Goal: Find specific page/section: Find specific page/section

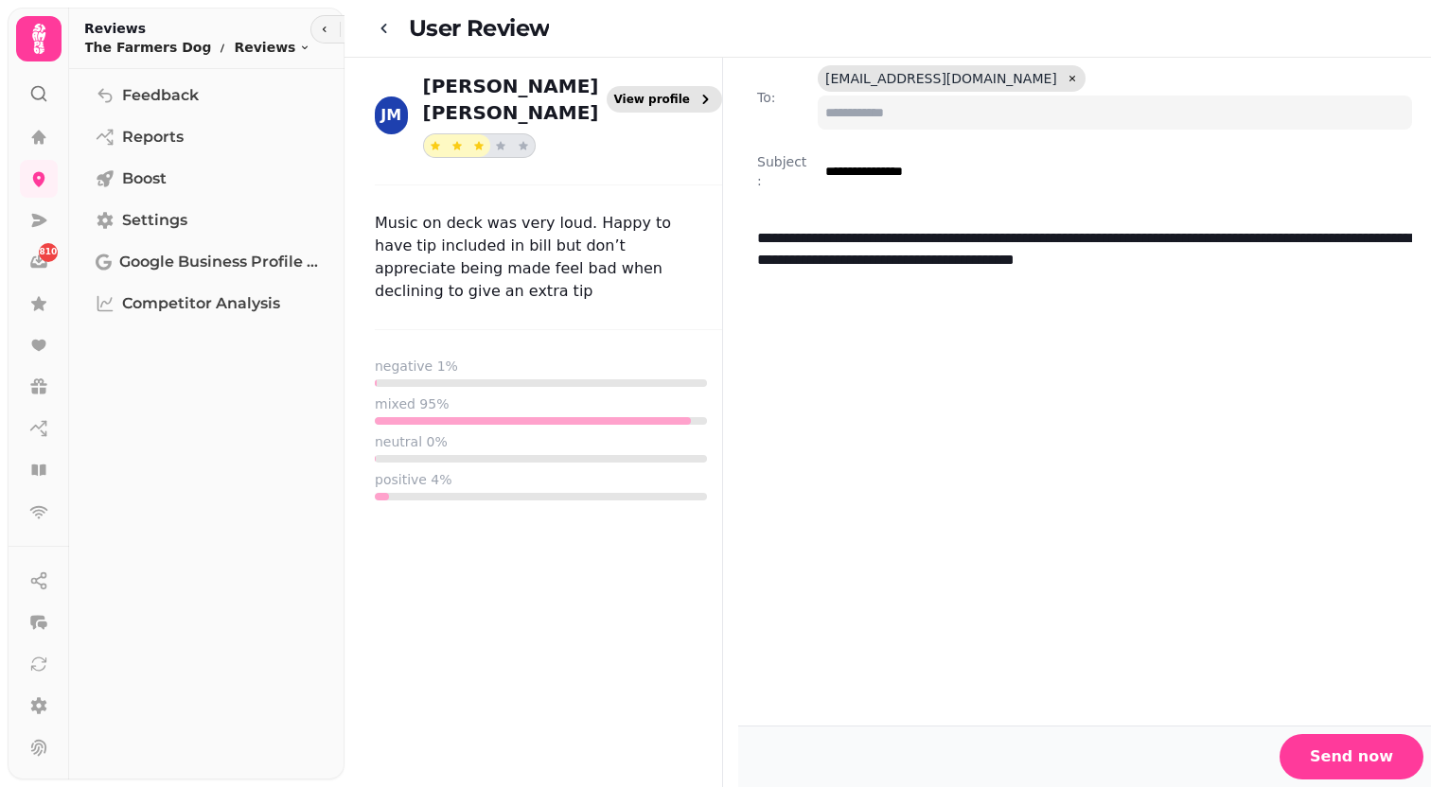
click at [668, 94] on span "View profile" at bounding box center [652, 99] width 77 height 11
click at [48, 44] on icon at bounding box center [39, 39] width 38 height 38
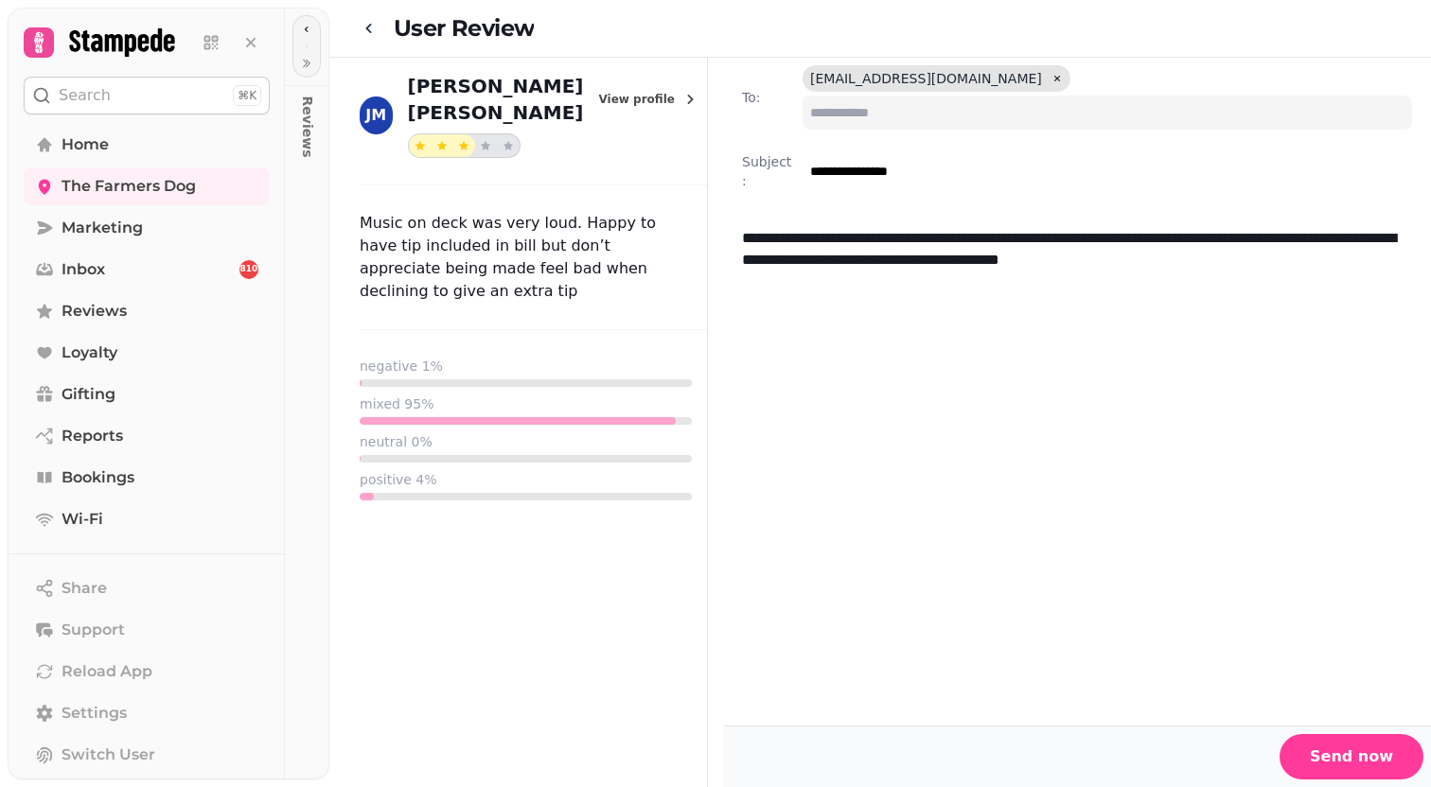
click at [48, 44] on icon at bounding box center [39, 42] width 26 height 26
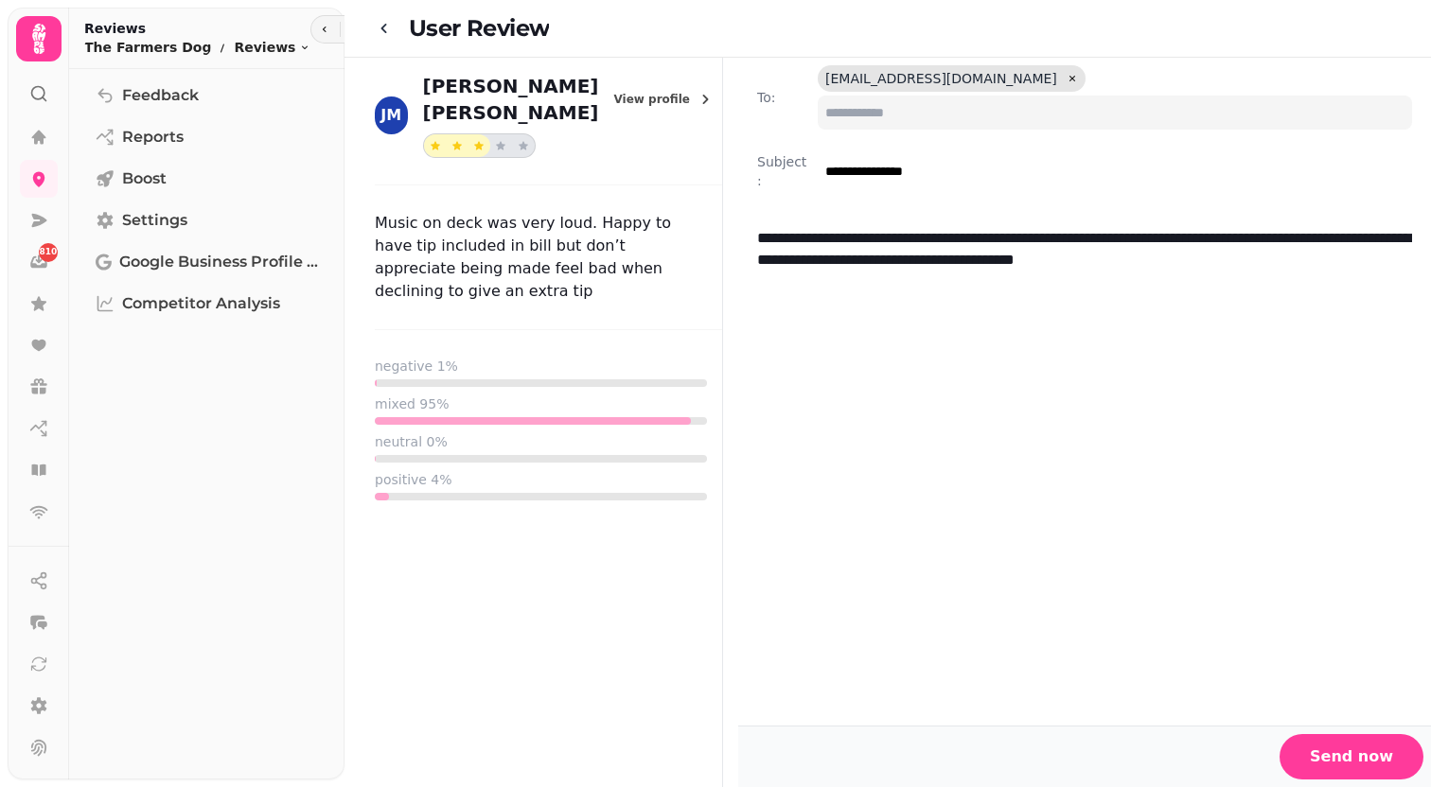
click at [48, 44] on icon at bounding box center [39, 39] width 38 height 38
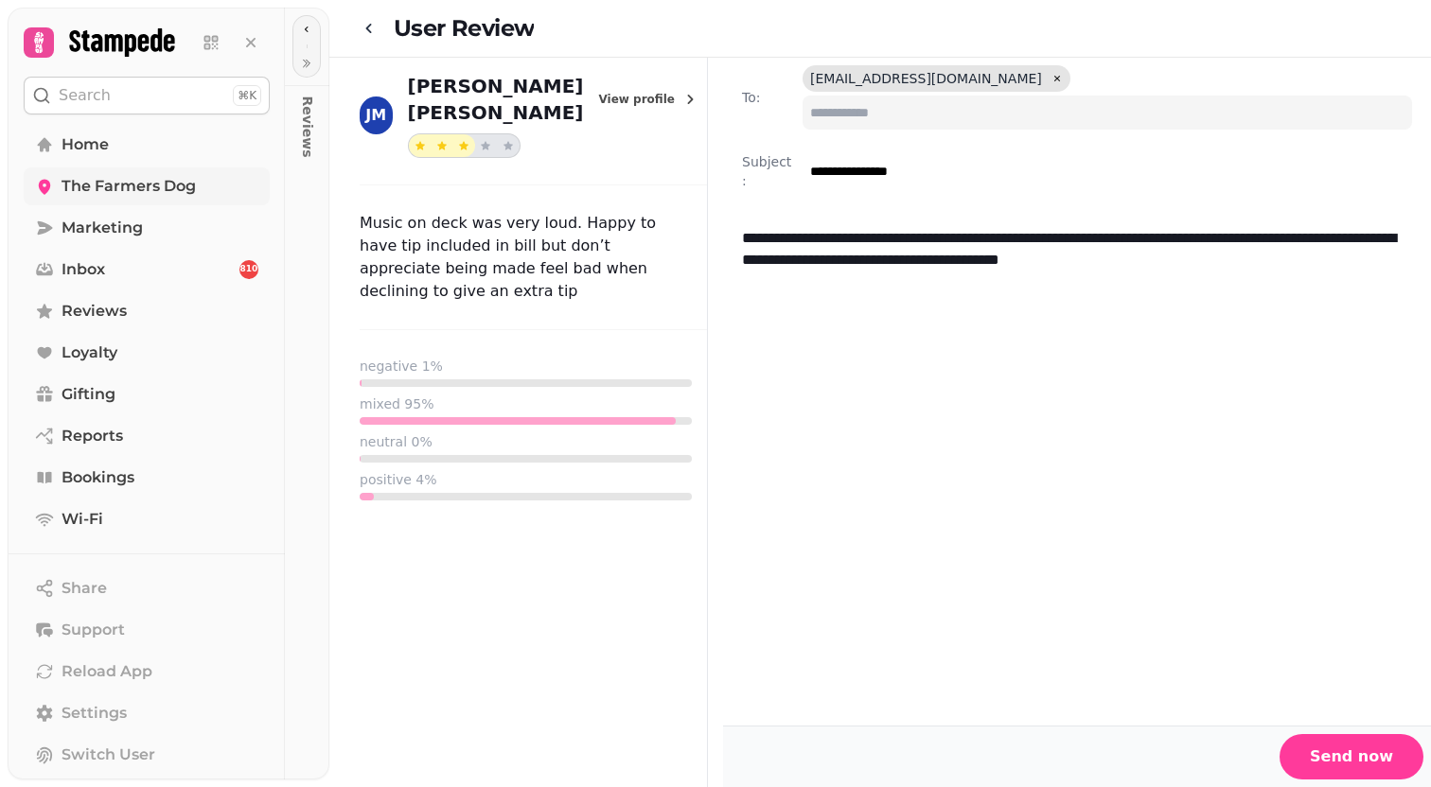
click at [126, 185] on span "The Farmers Dog" at bounding box center [129, 186] width 134 height 23
